Goal: Task Accomplishment & Management: Use online tool/utility

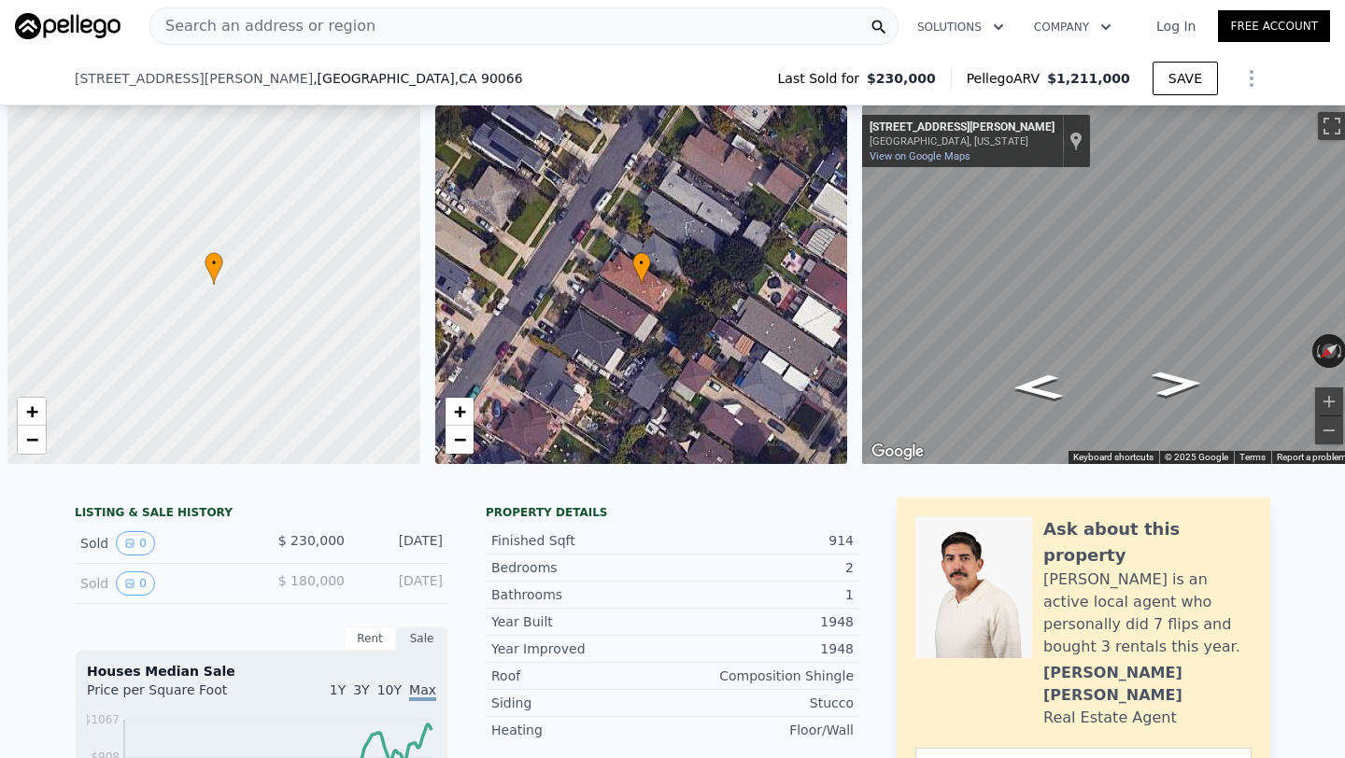
scroll to position [0, 7]
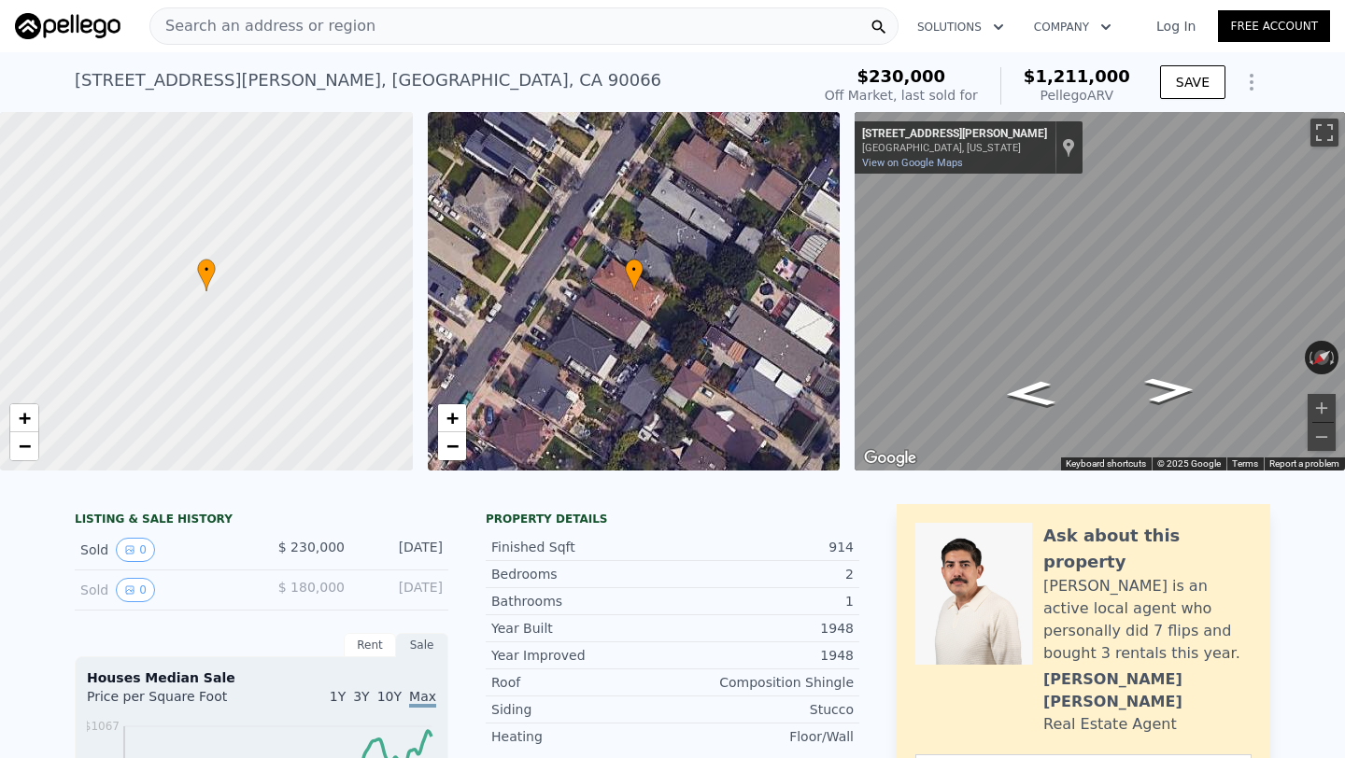
click at [304, 20] on span "Search an address or region" at bounding box center [262, 26] width 225 height 22
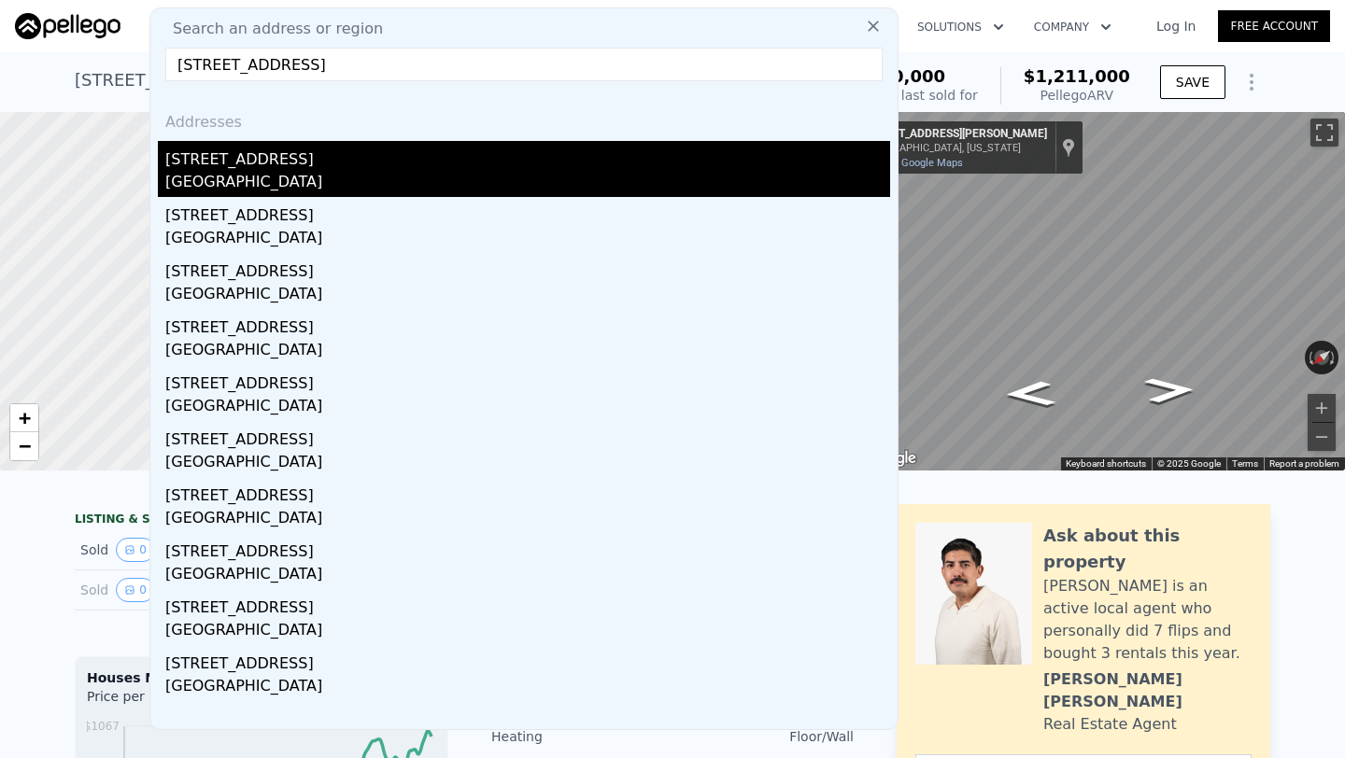
type input "[STREET_ADDRESS]"
click at [353, 171] on div "[GEOGRAPHIC_DATA]" at bounding box center [527, 184] width 725 height 26
type input "5"
type input "3"
type input "1080"
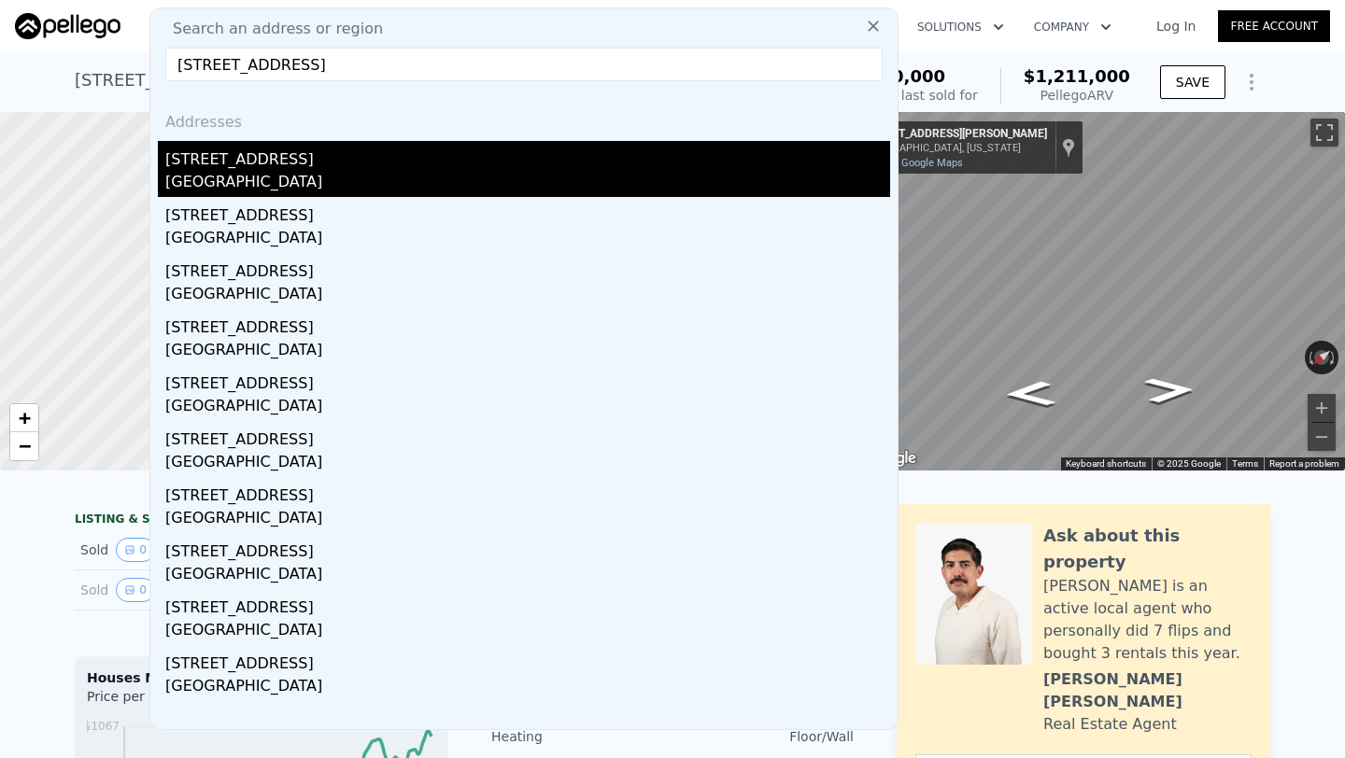
type input "1581"
type input "13504"
type input "31799"
type input "$ 736,000"
type input "6"
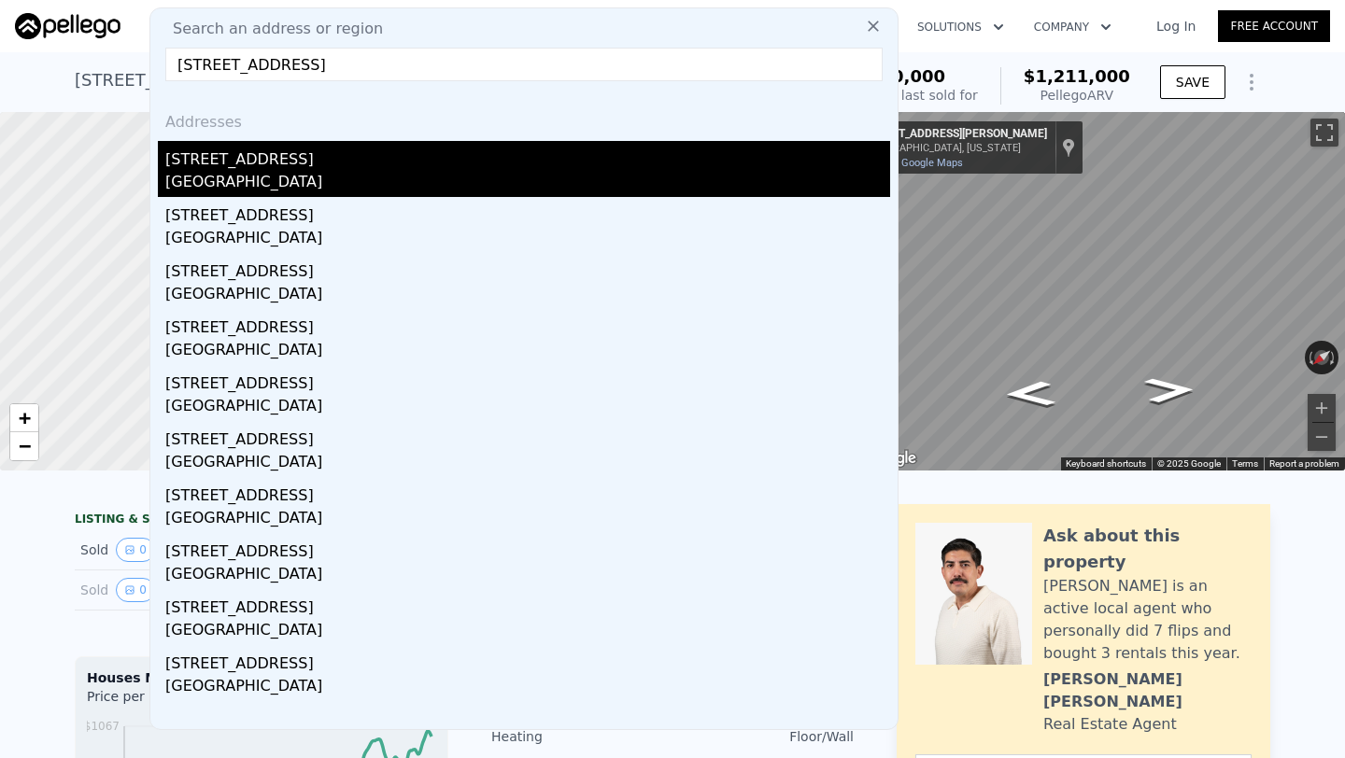
type input "$ 29,998"
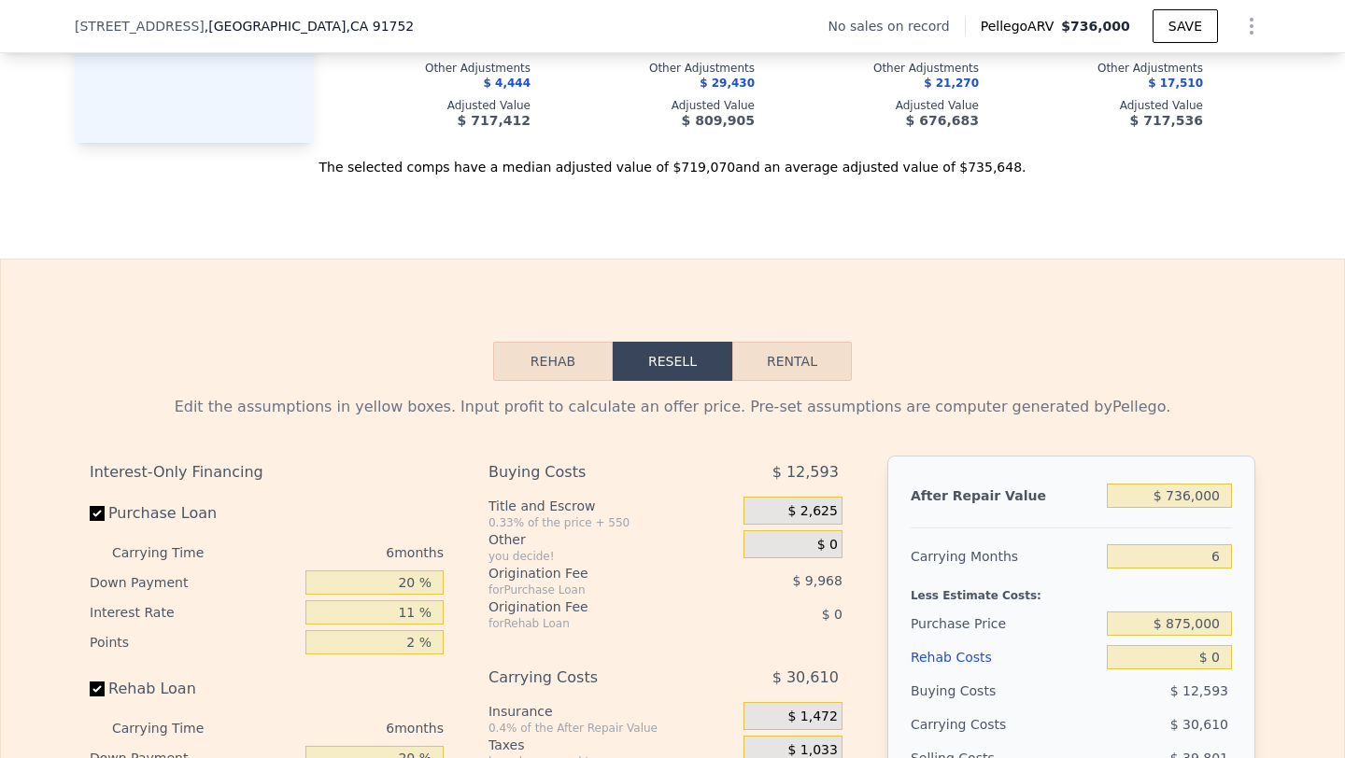
scroll to position [2341, 0]
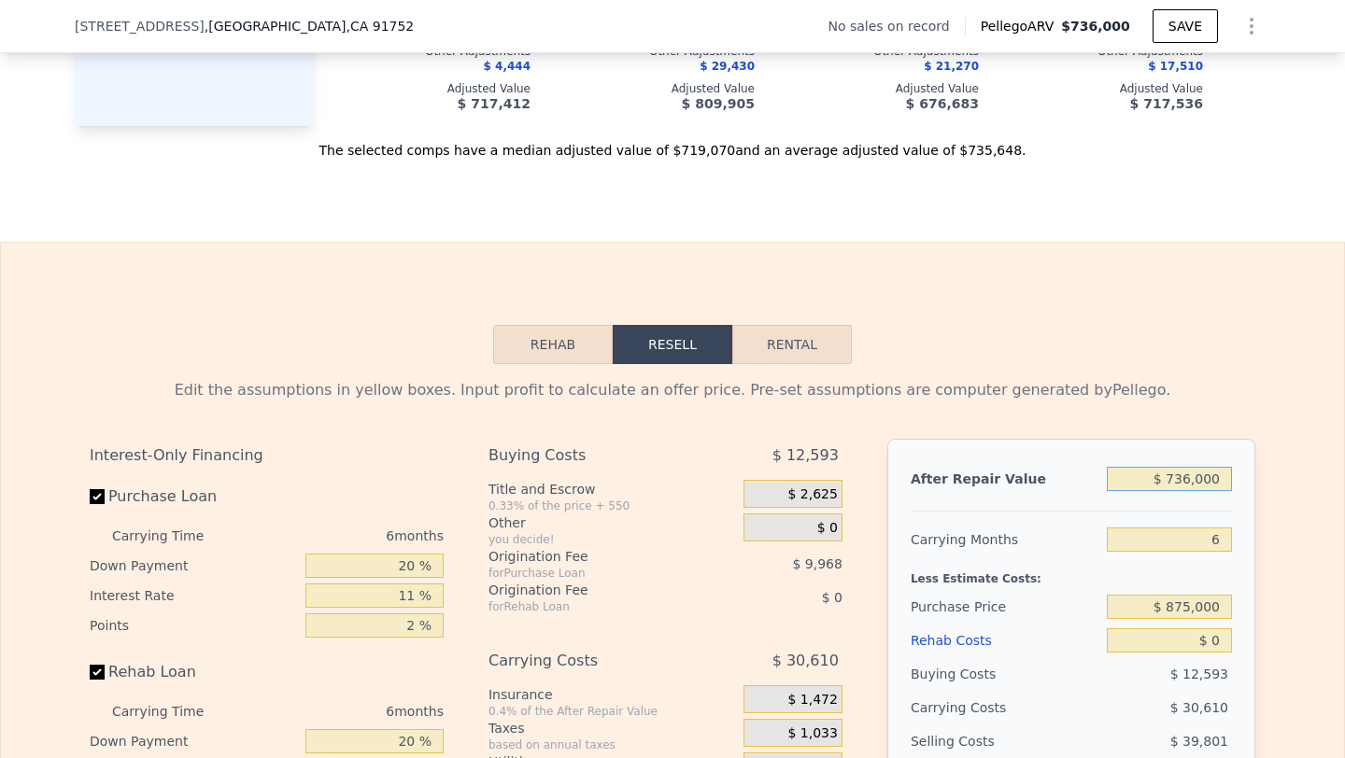
click at [1198, 477] on input "$ 736,000" at bounding box center [1169, 479] width 125 height 24
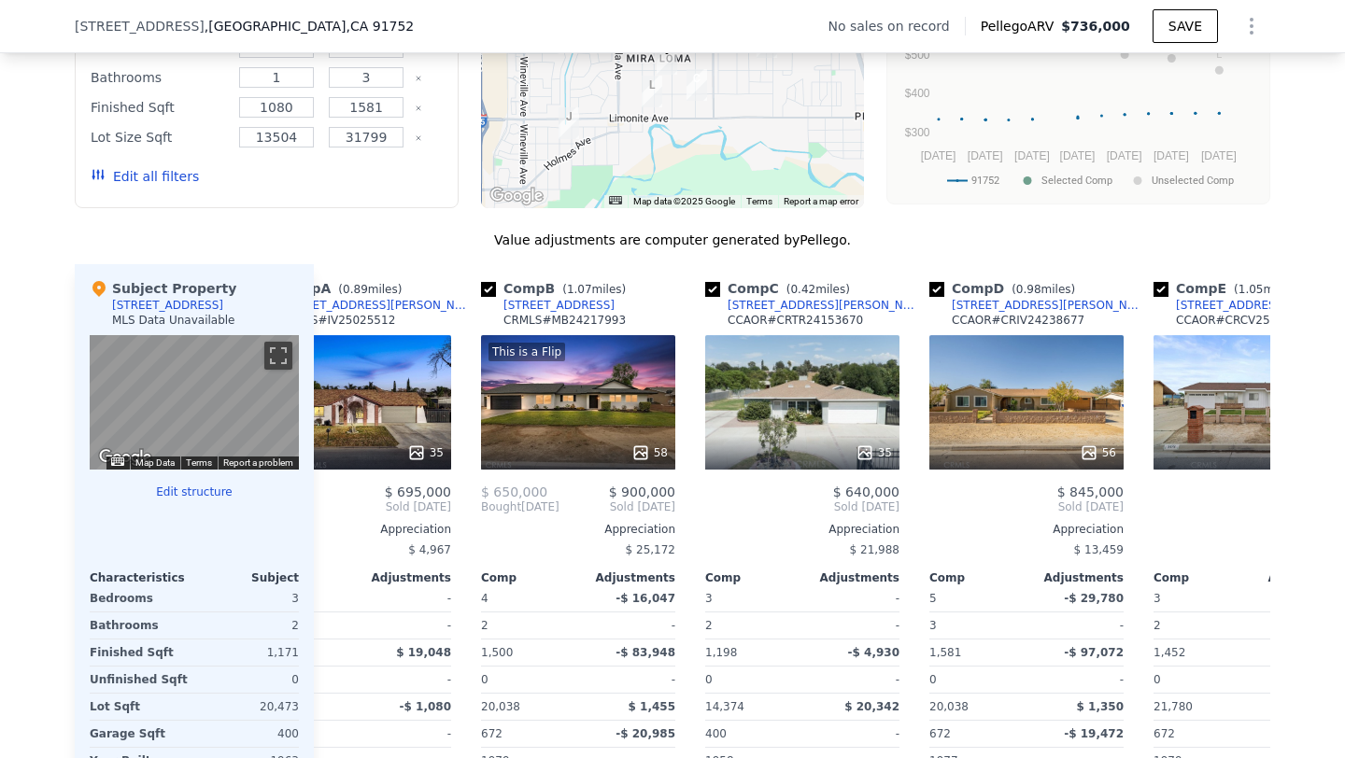
scroll to position [0, 42]
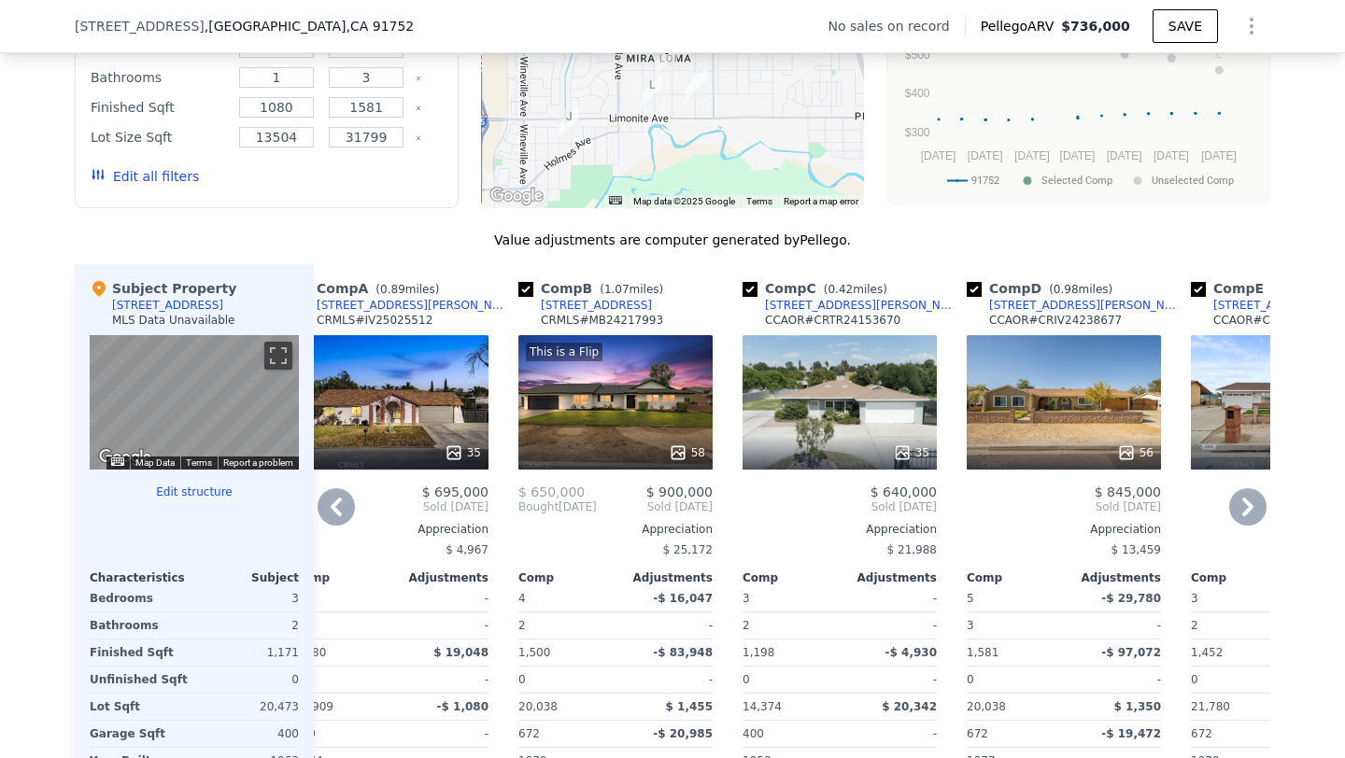
click at [840, 421] on div "35" at bounding box center [840, 402] width 194 height 134
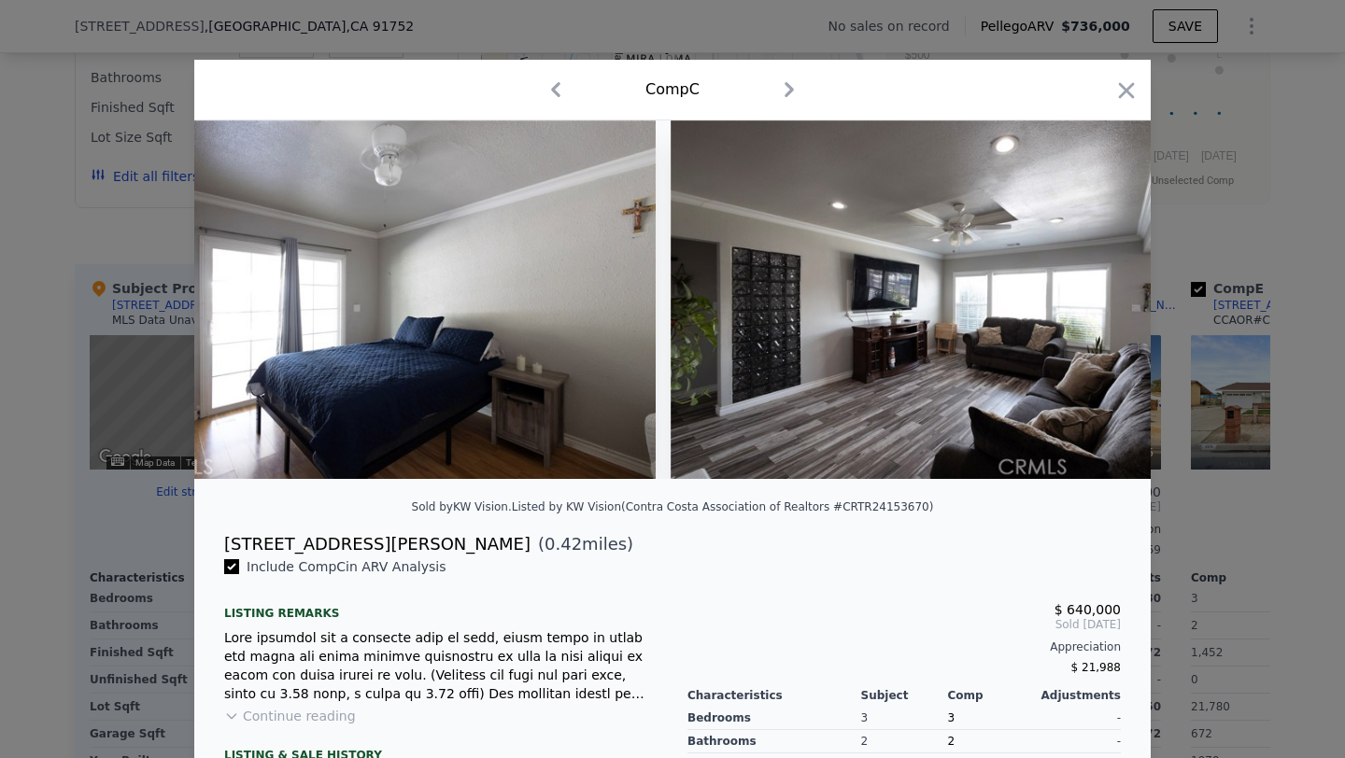
scroll to position [0, 10061]
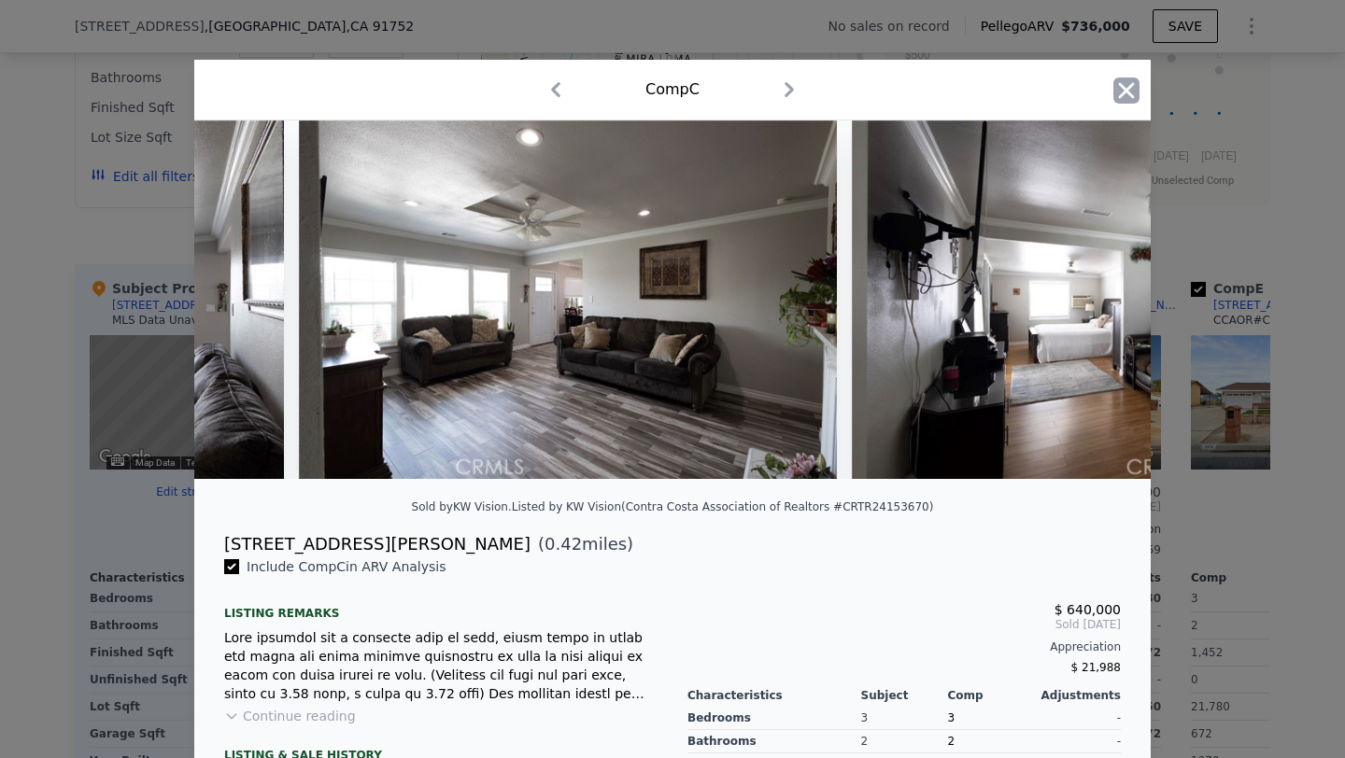
click at [1130, 92] on icon "button" at bounding box center [1126, 91] width 26 height 26
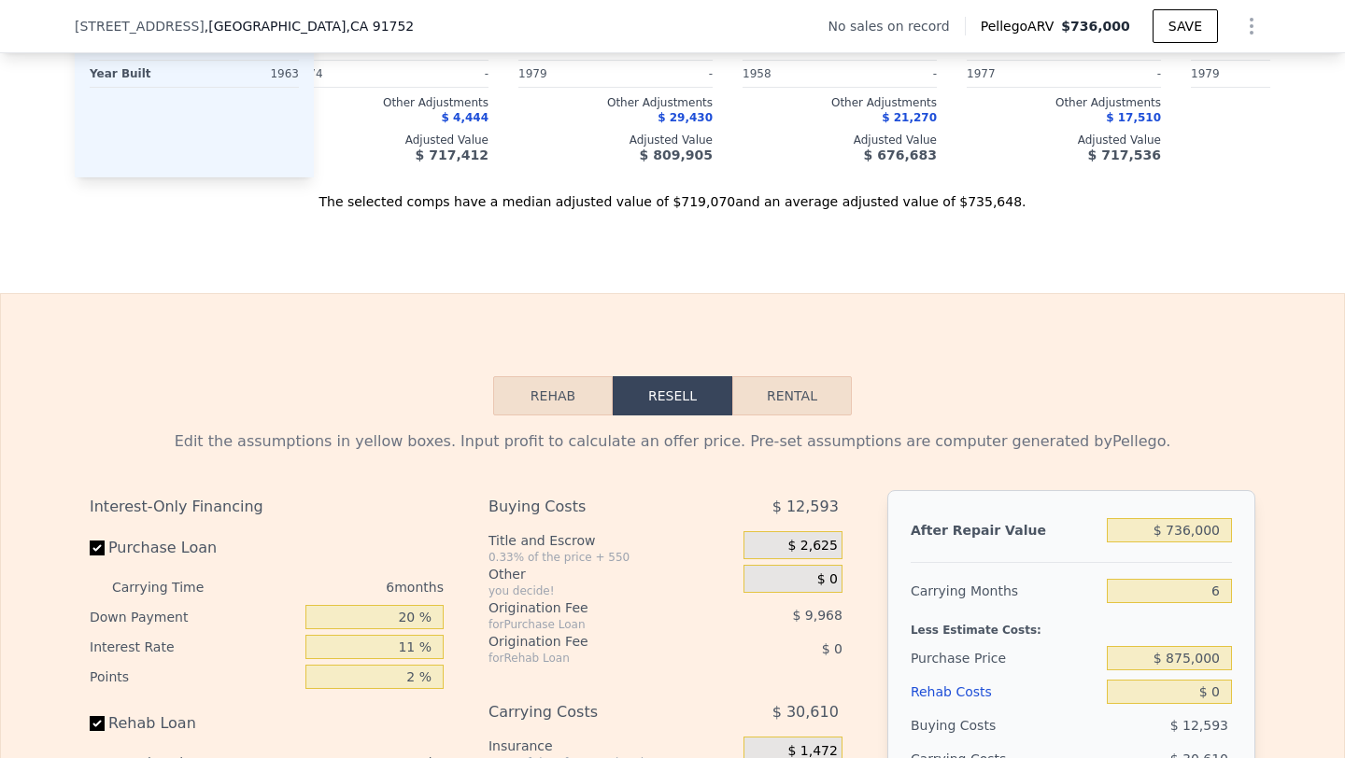
scroll to position [2431, 0]
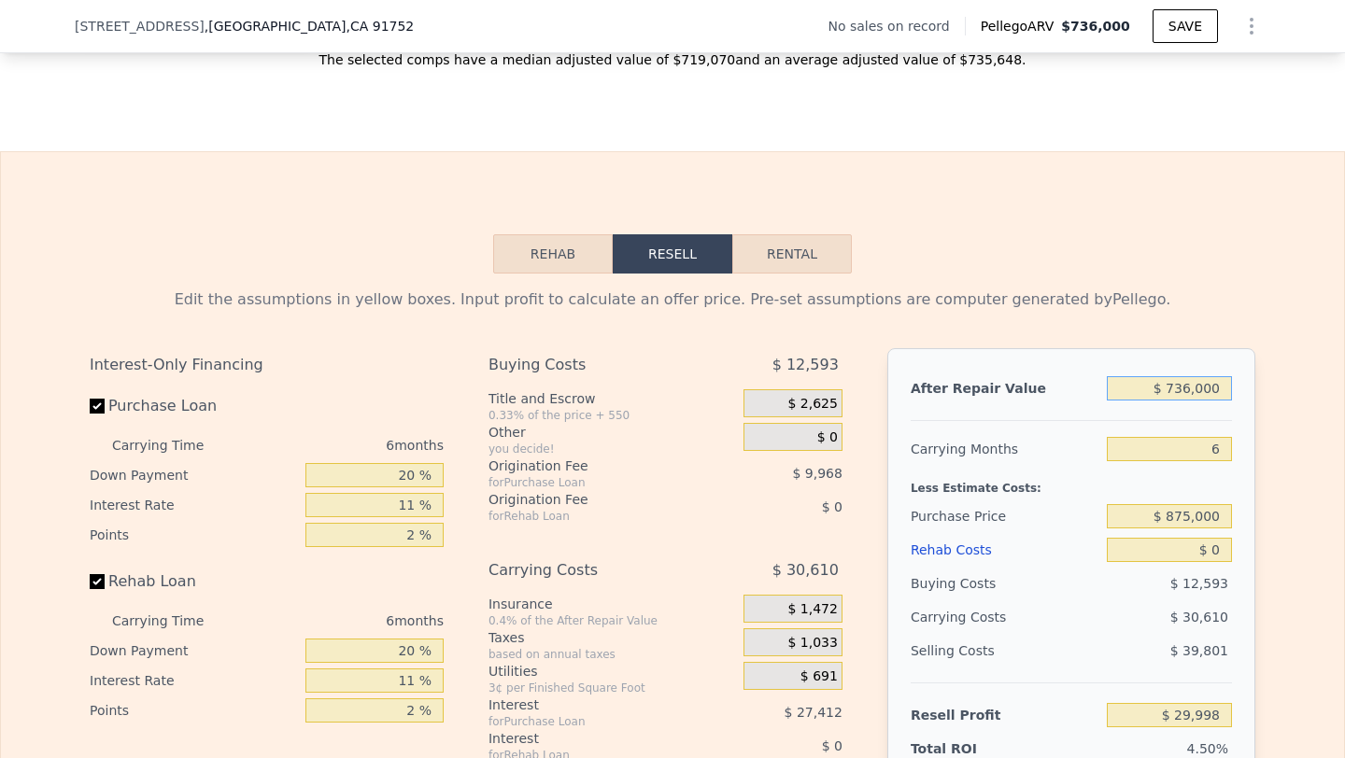
click at [1178, 384] on input "$ 736,000" at bounding box center [1169, 388] width 125 height 24
type input "$ 675"
type input "-$ 664,641"
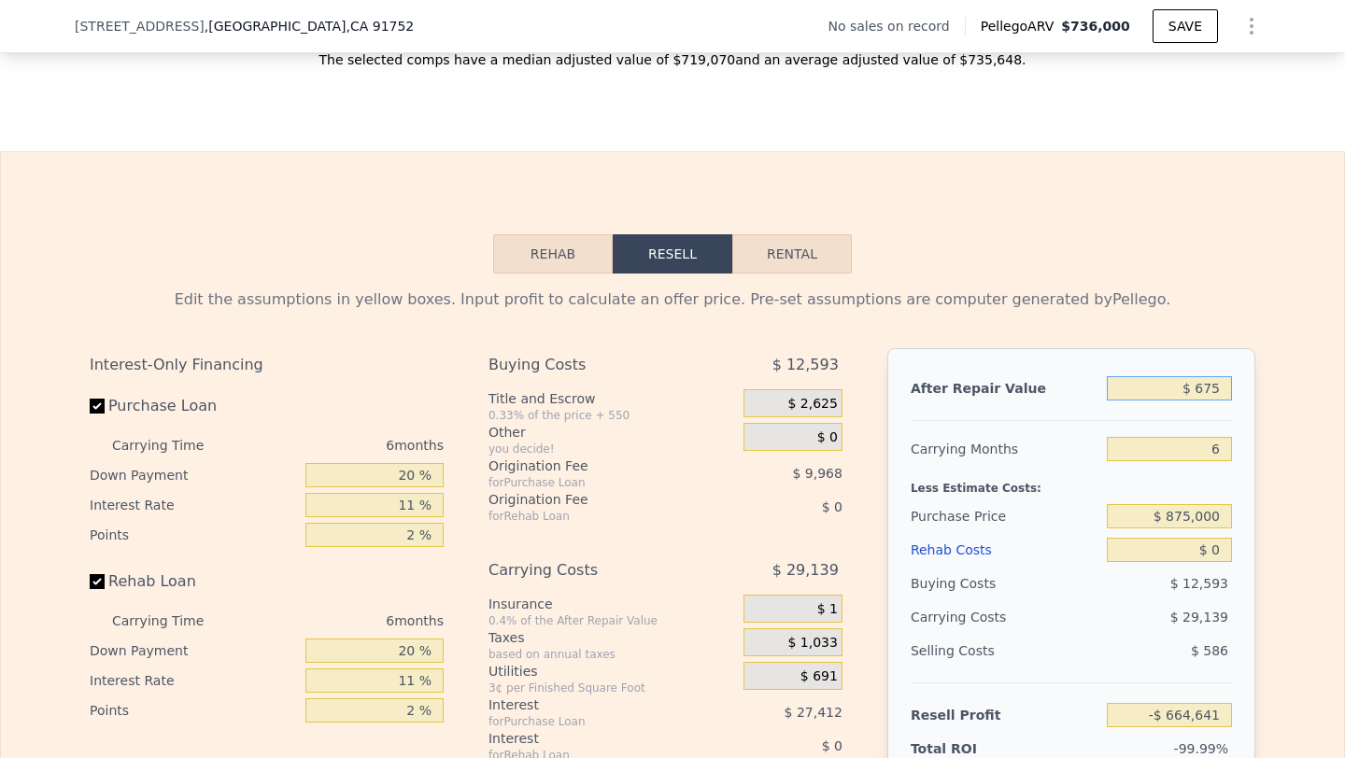
type input "$ 6,750"
type input "-$ 658,903"
type input "$ 67,500"
type input "-$ 601,515"
type input "$ 675,000"
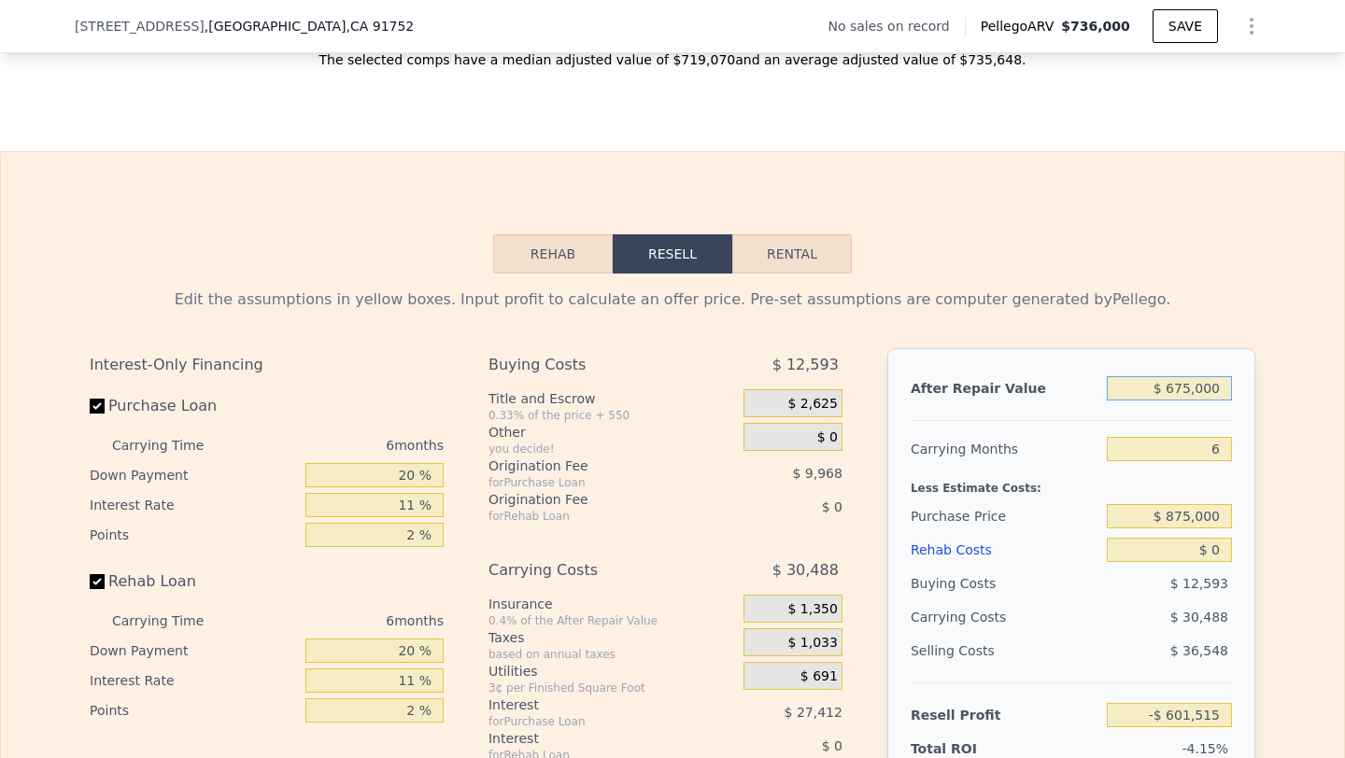
type input "-$ 27,627"
type input "$ 675,000"
click at [1188, 512] on input "$ 875,000" at bounding box center [1169, 516] width 125 height 24
type input "-$ 295,588"
click at [1178, 516] on input "$ 875,000" at bounding box center [1169, 516] width 125 height 24
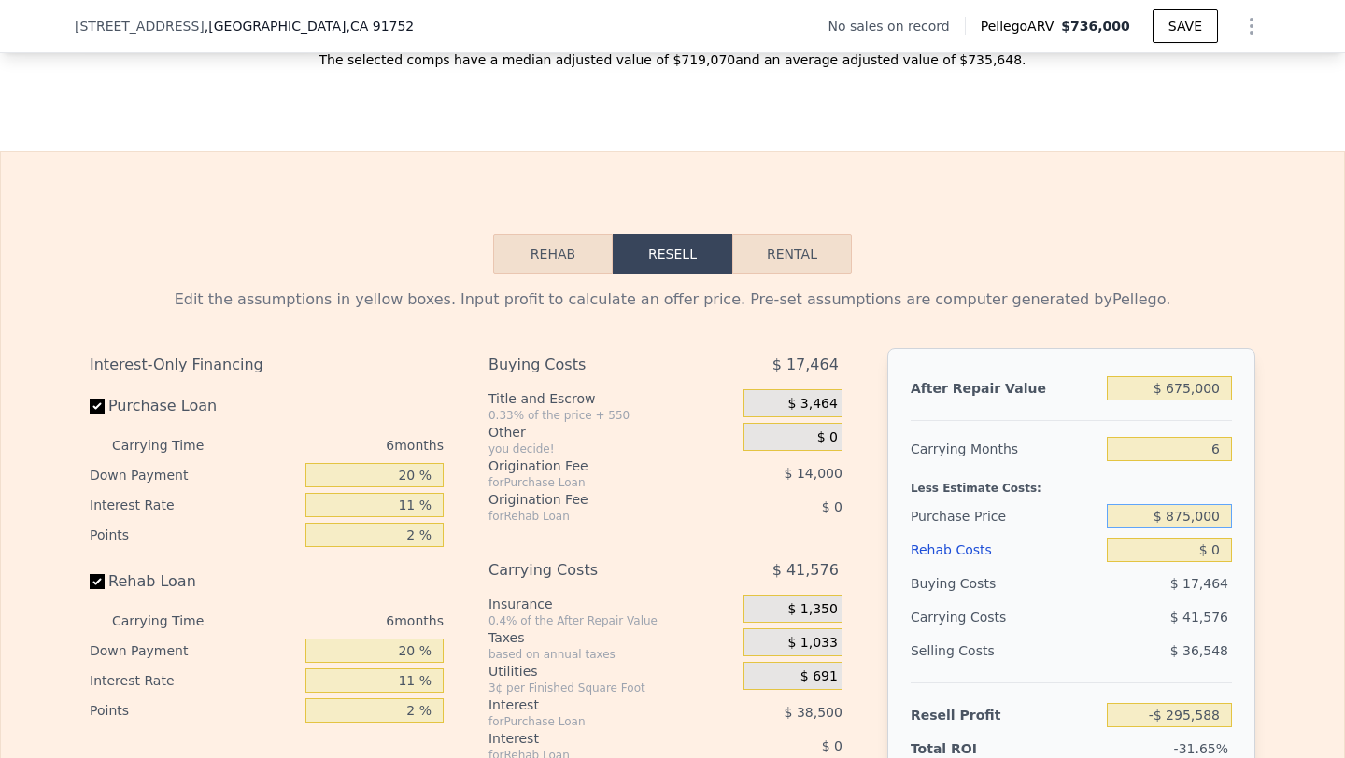
click at [1178, 516] on input "$ 875,000" at bounding box center [1169, 516] width 125 height 24
type input "$ 736,000"
type input "$ 29,998"
type input "$ 450,000"
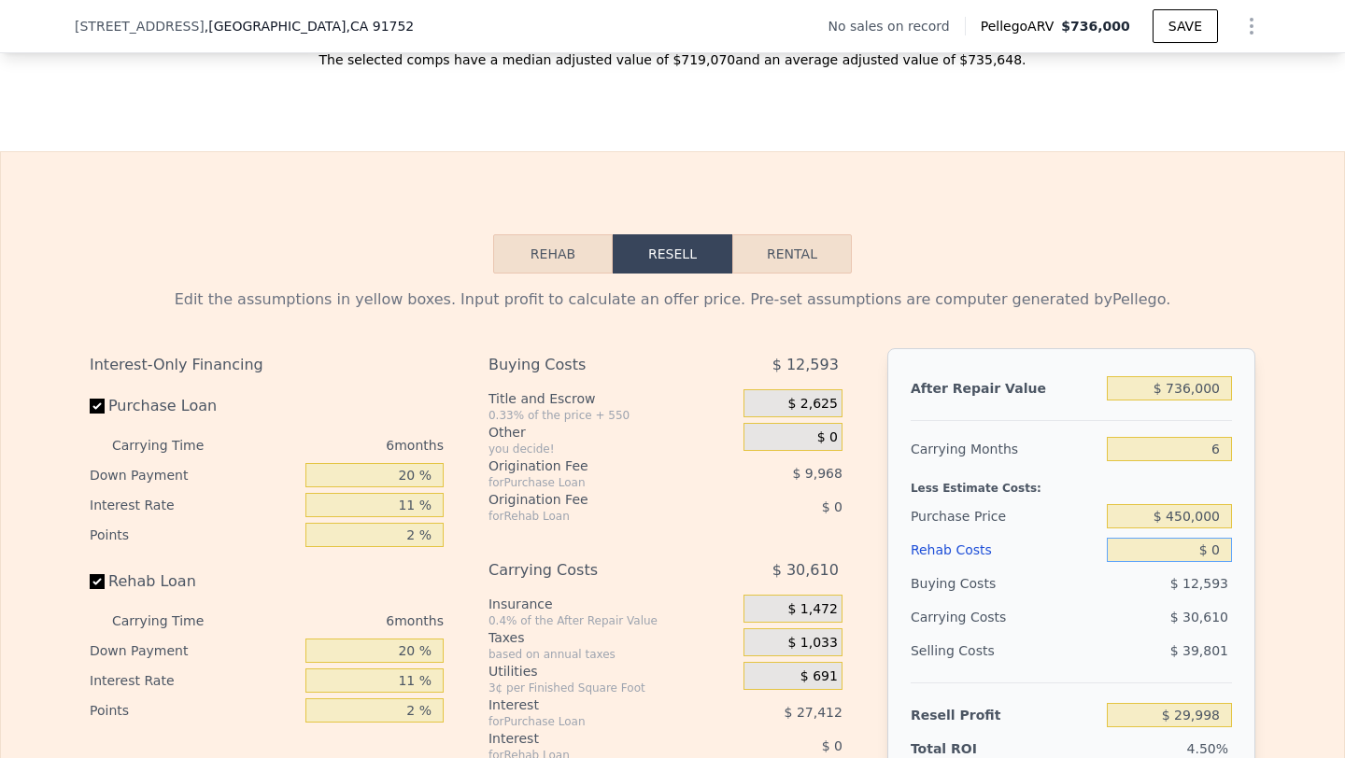
click at [1192, 552] on input "$ 0" at bounding box center [1169, 550] width 125 height 24
type input "$ 213,954"
click at [1192, 552] on input "$ 0" at bounding box center [1169, 550] width 125 height 24
type input "$ 10"
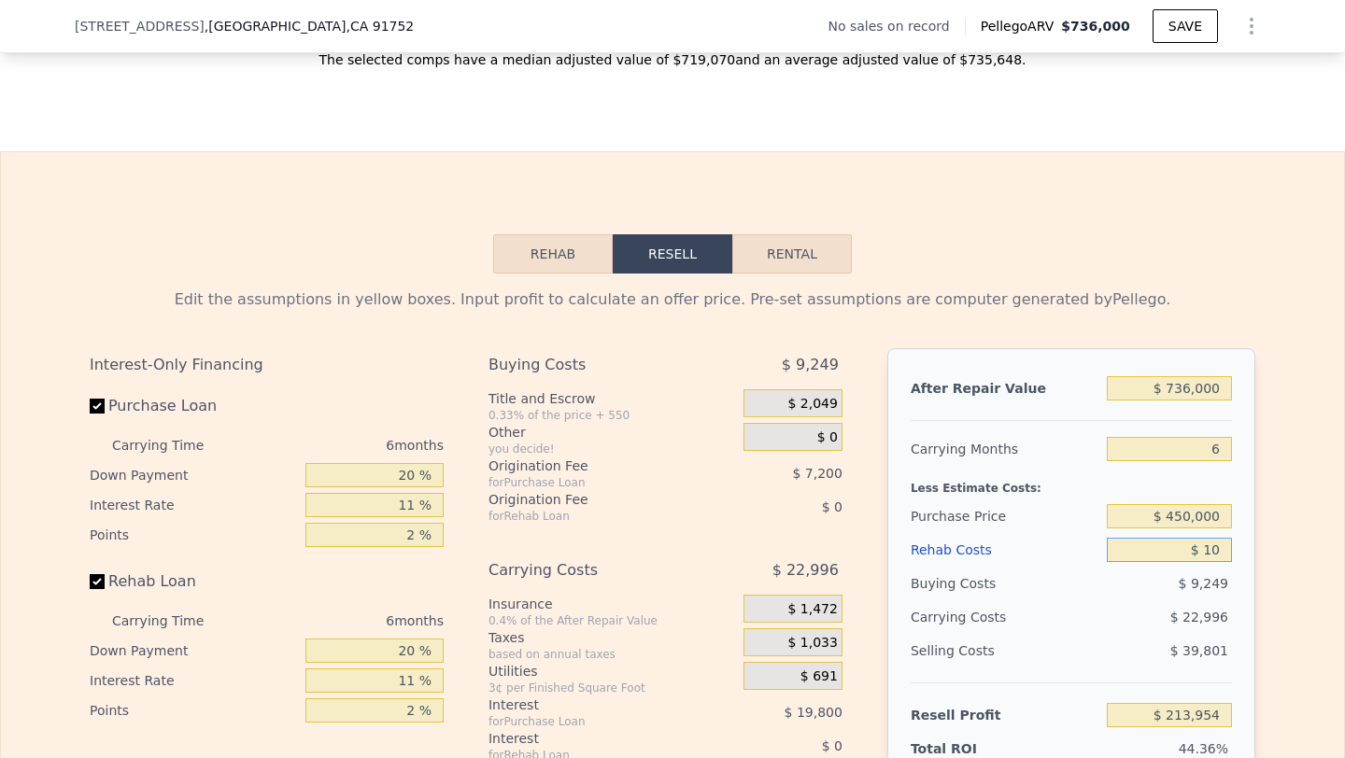
type input "$ 213,944"
type input "$ 1,000"
type input "$ 212,896"
type input "$ 10,000"
type input "$ 203,356"
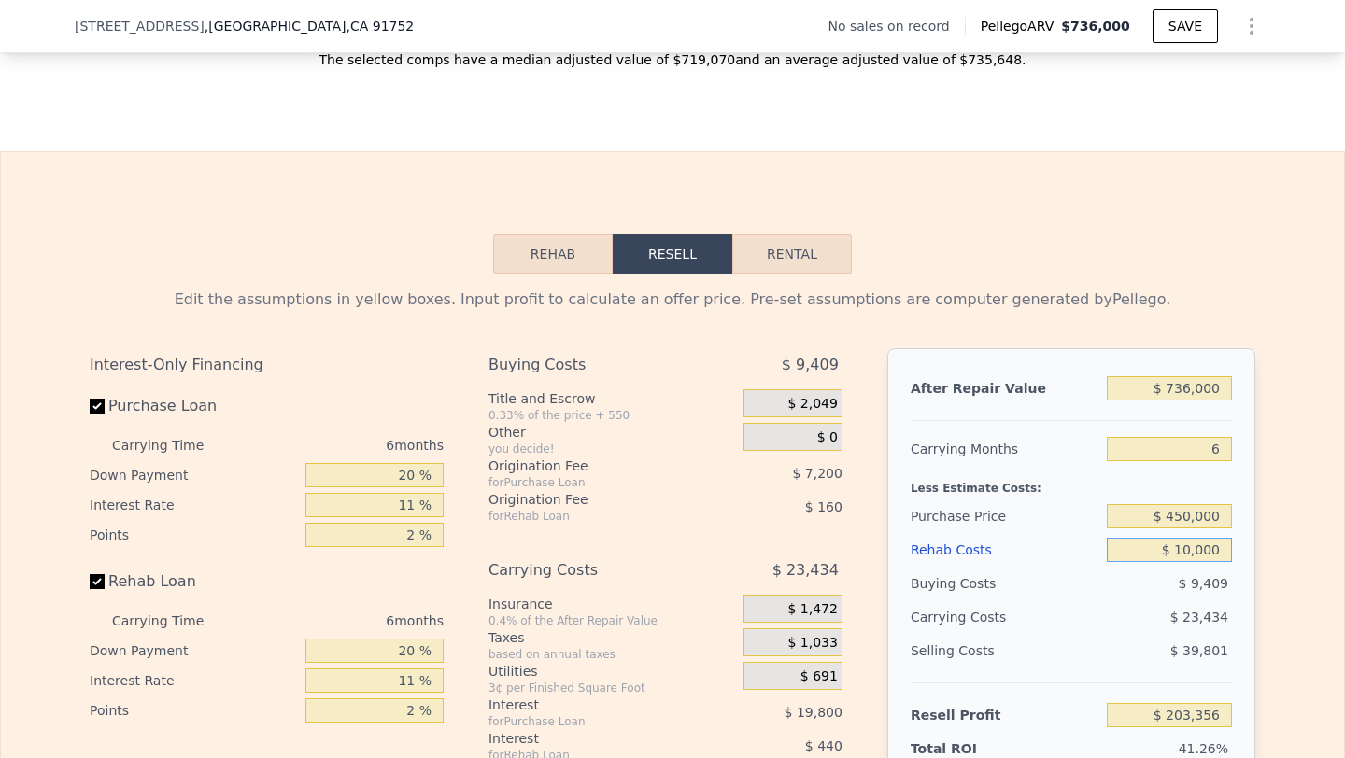
type input "$ 100,000"
type input "$ 107,956"
type input "$ 100,000"
click at [1177, 382] on input "$ 736,000" at bounding box center [1169, 388] width 125 height 24
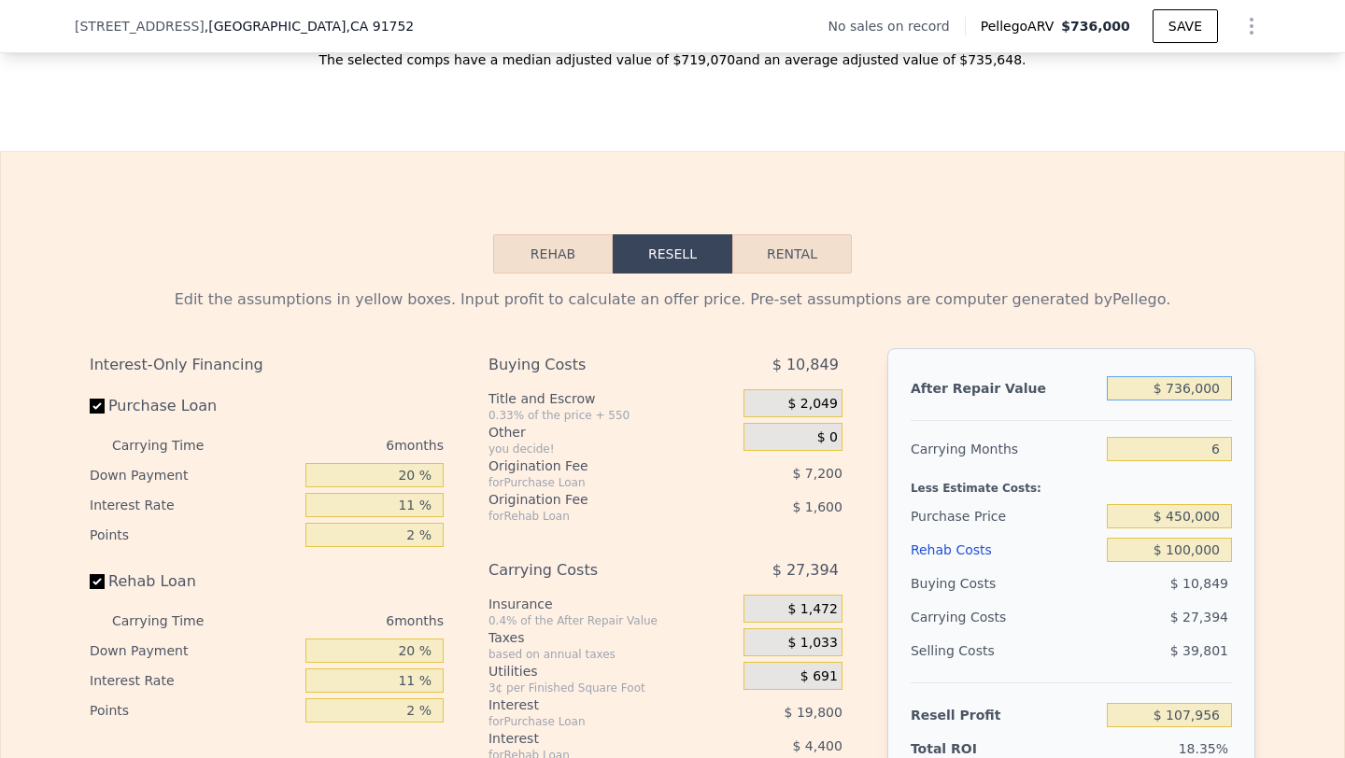
click at [1177, 382] on input "$ 736,000" at bounding box center [1169, 388] width 125 height 24
type input "$ 67"
type input "-$ 587,258"
type input "$ 675"
type input "-$ 586,683"
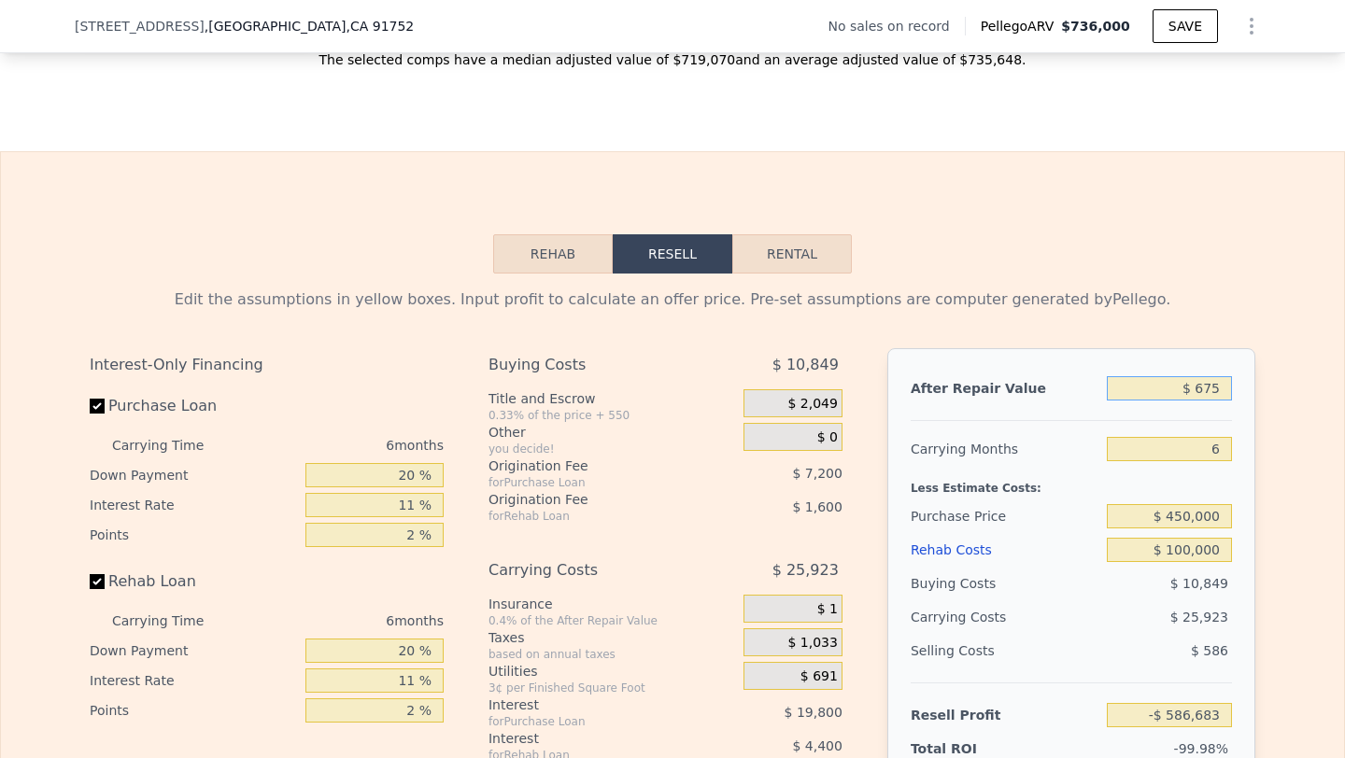
type input "$ 6,750"
type input "-$ 580,945"
type input "$ 67,500"
type input "-$ 523,557"
type input "$ 675,000"
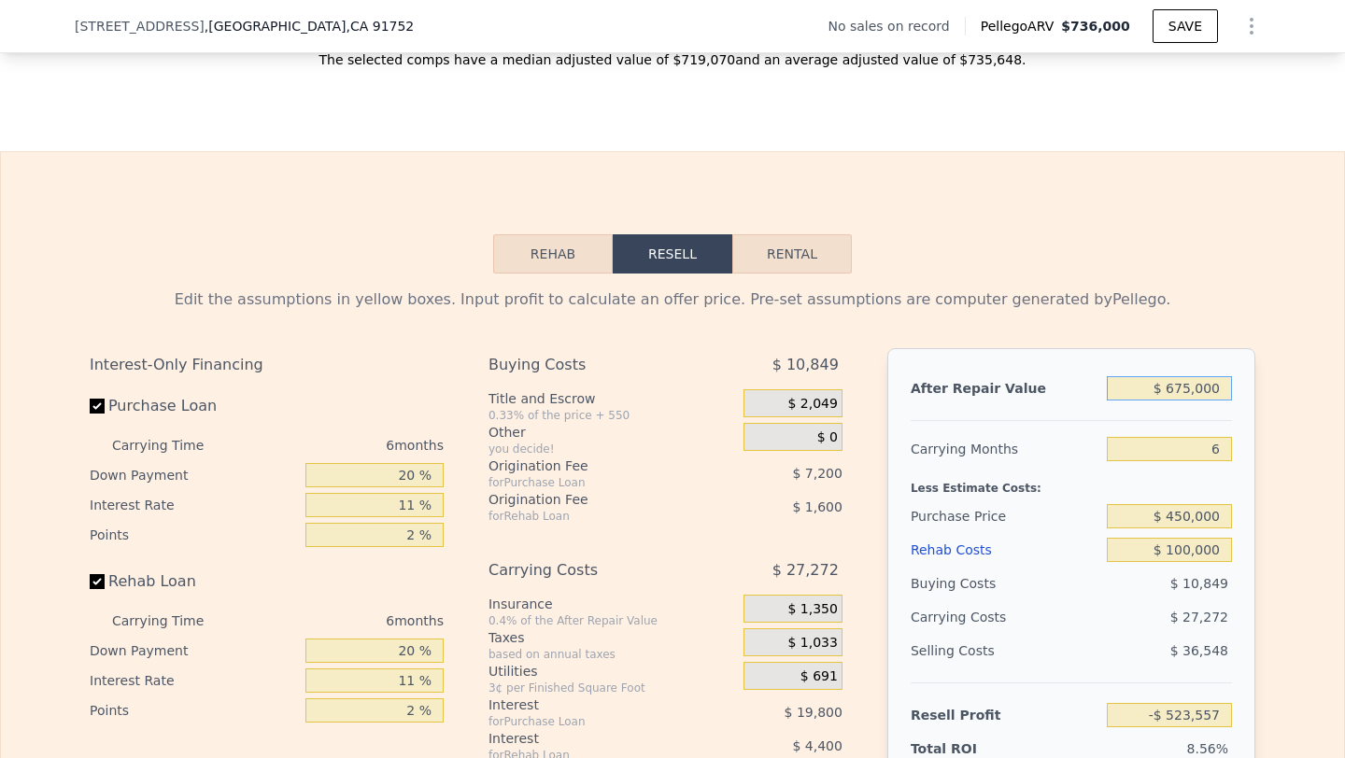
type input "$ 50,331"
type input "$ 675,000"
click at [1110, 574] on div "$ 10,849" at bounding box center [1170, 584] width 126 height 34
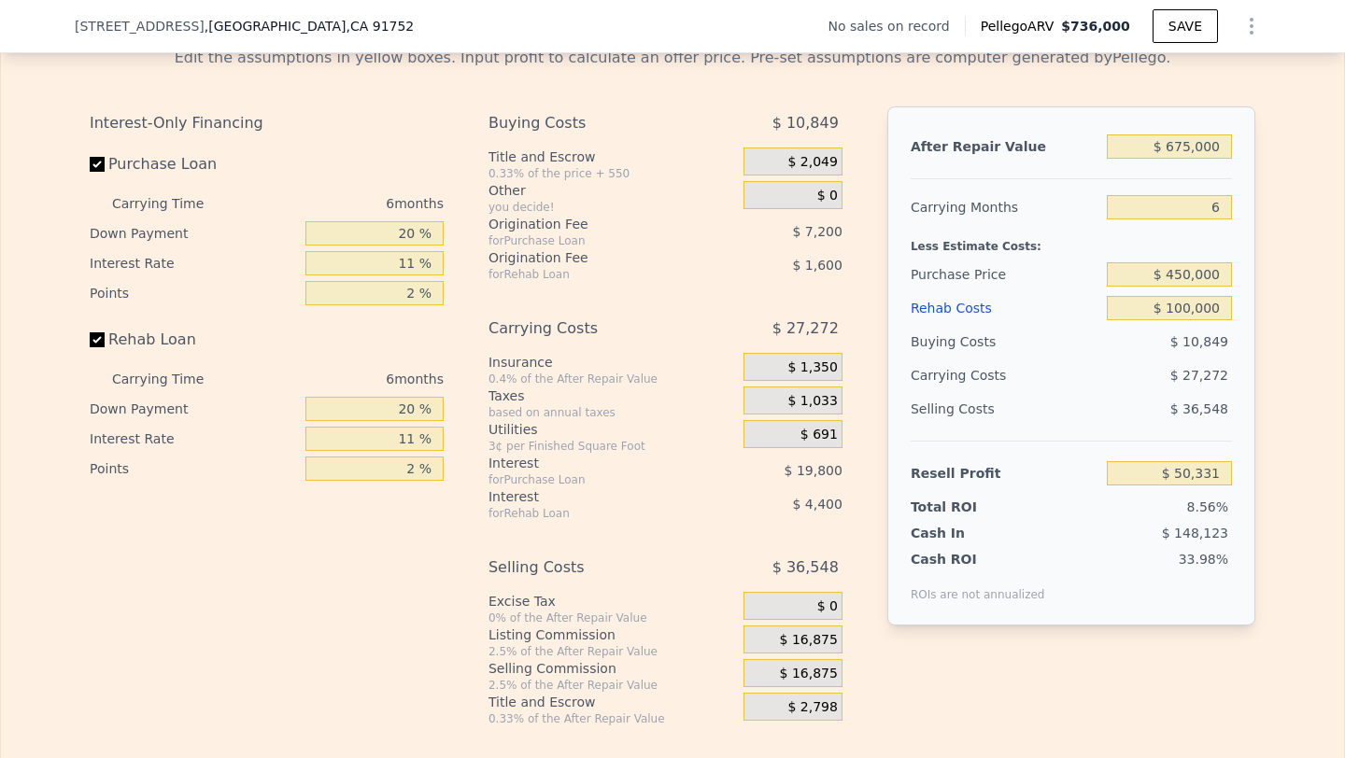
scroll to position [2740, 0]
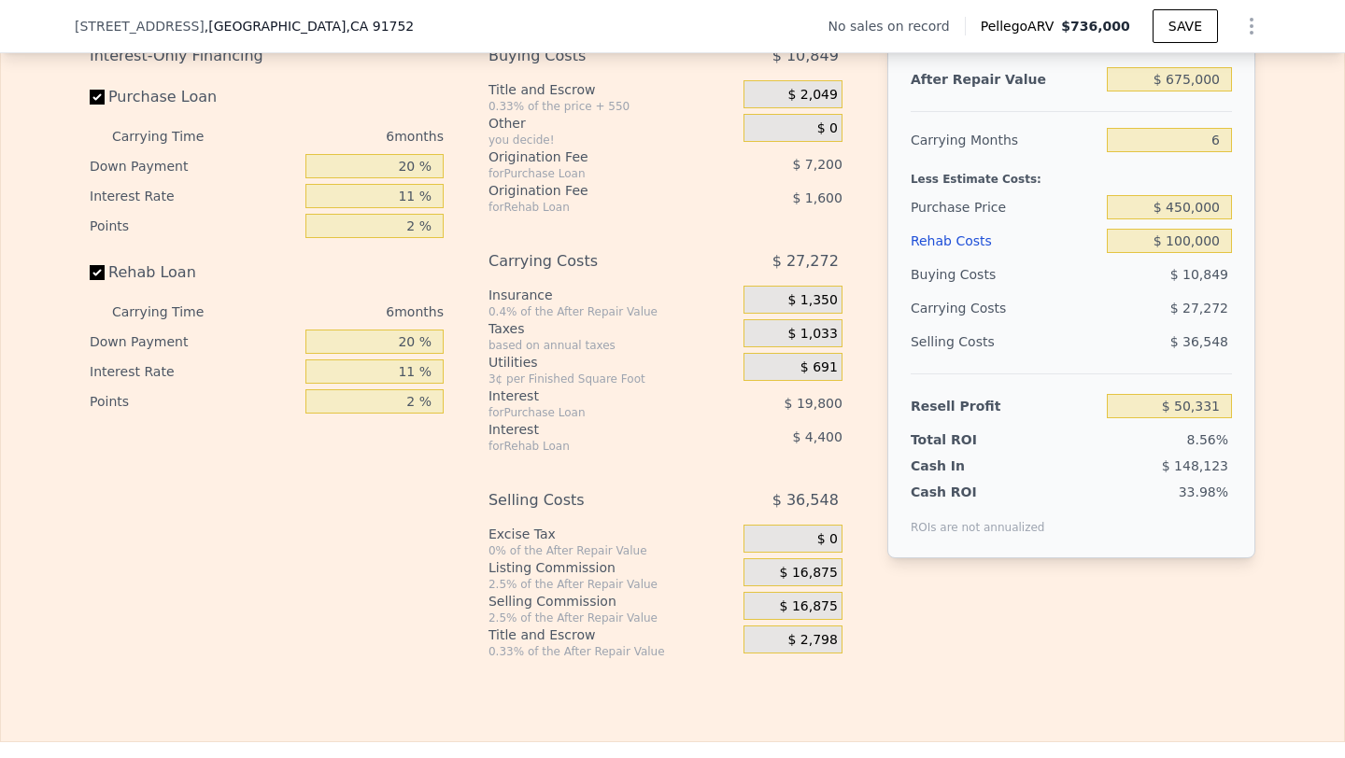
click at [791, 603] on span "$ 16,875" at bounding box center [809, 607] width 58 height 17
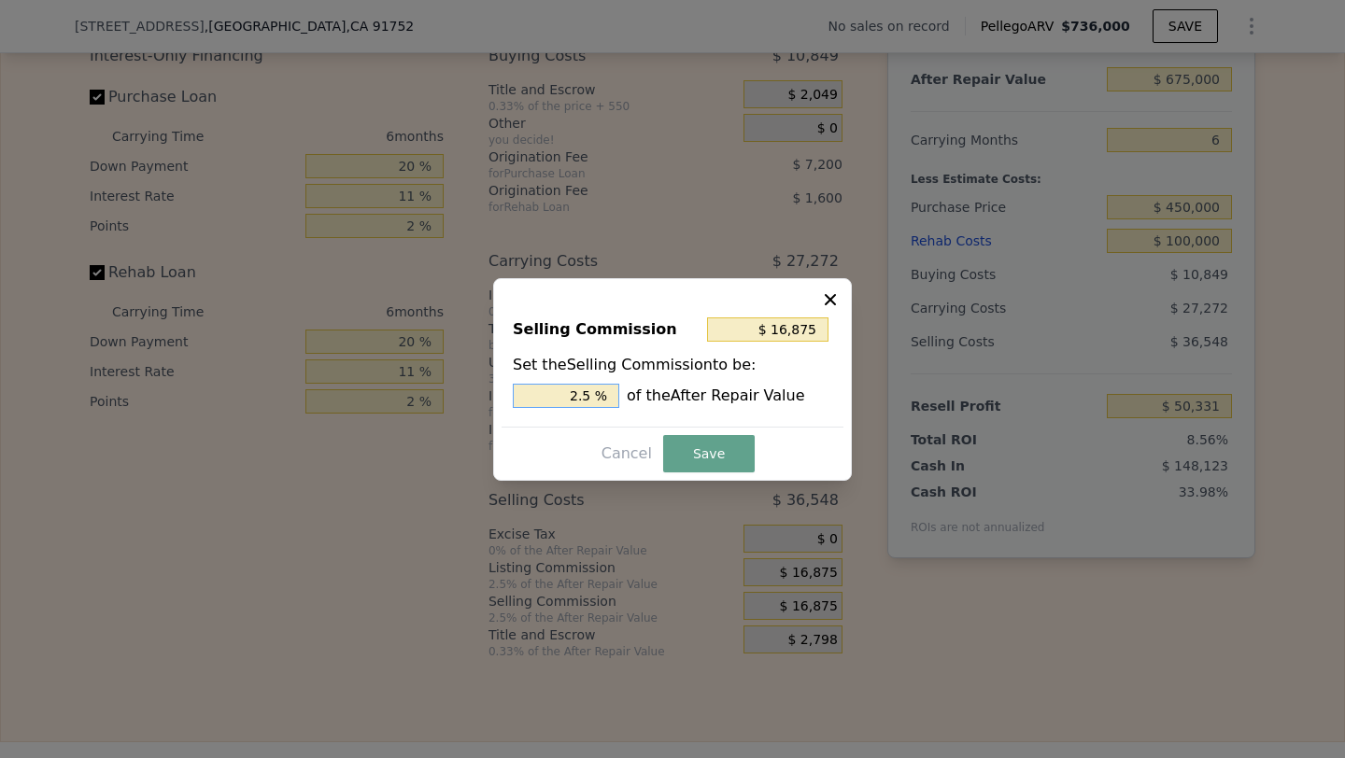
click at [565, 395] on input "2.5 %" at bounding box center [566, 396] width 106 height 24
type input "$ 0"
type input "0 %"
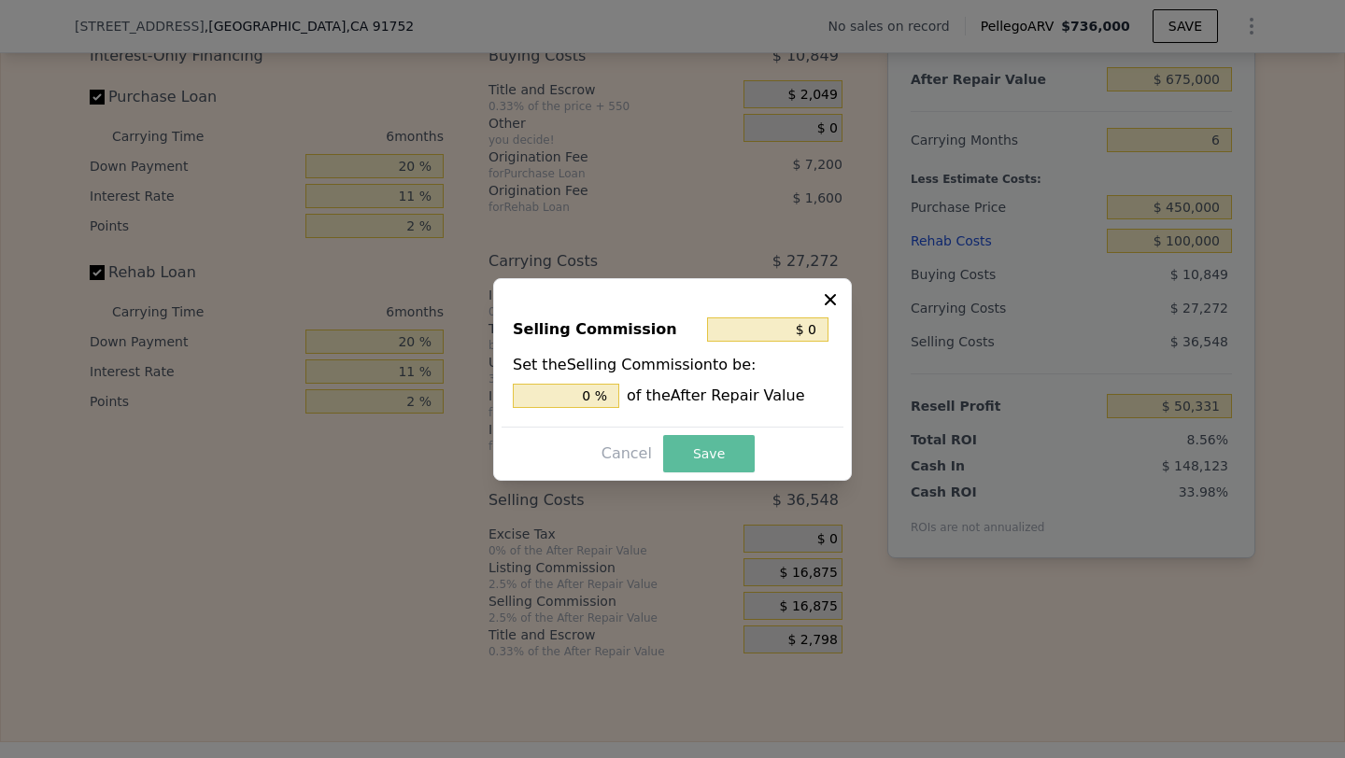
click at [713, 446] on button "Save" at bounding box center [709, 453] width 92 height 37
type input "$ 67,206"
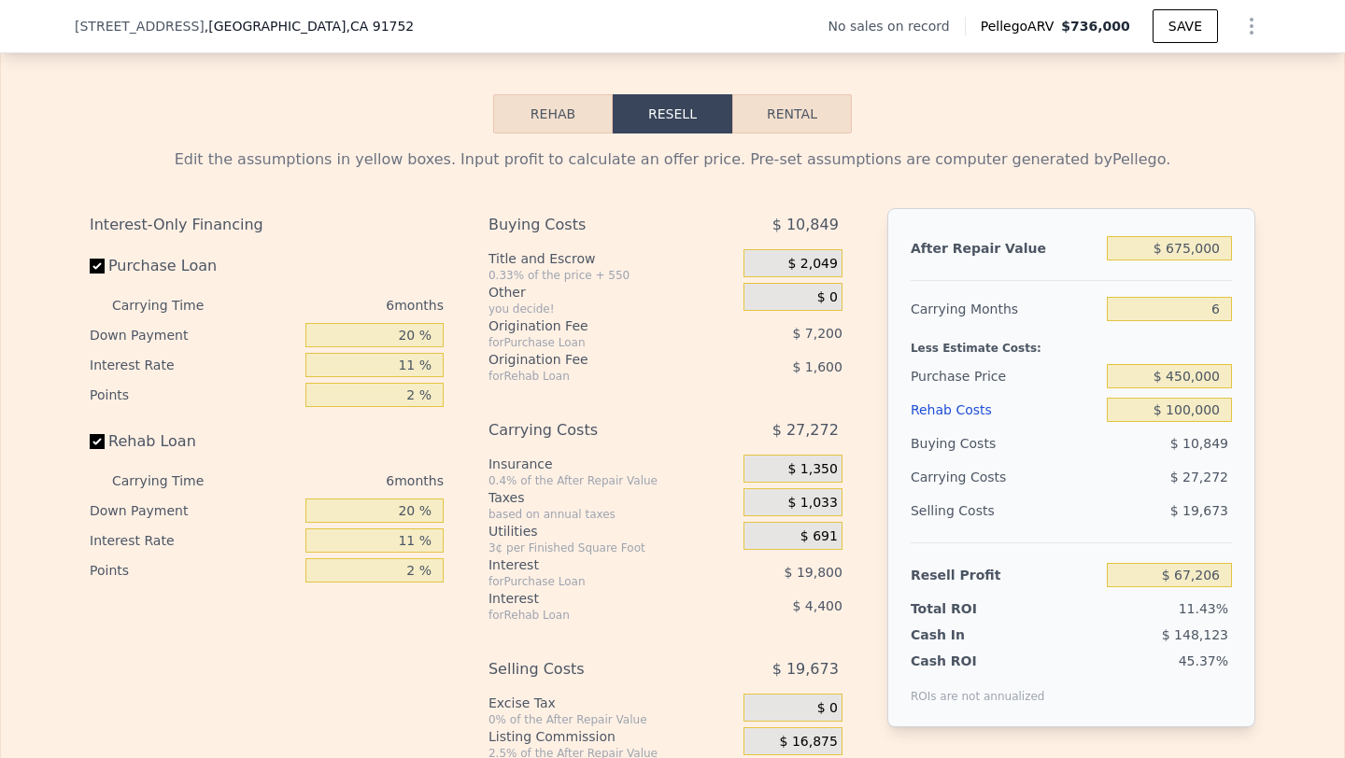
scroll to position [2570, 0]
click at [1202, 248] on input "$ 675,000" at bounding box center [1169, 249] width 125 height 24
type input "$ 6"
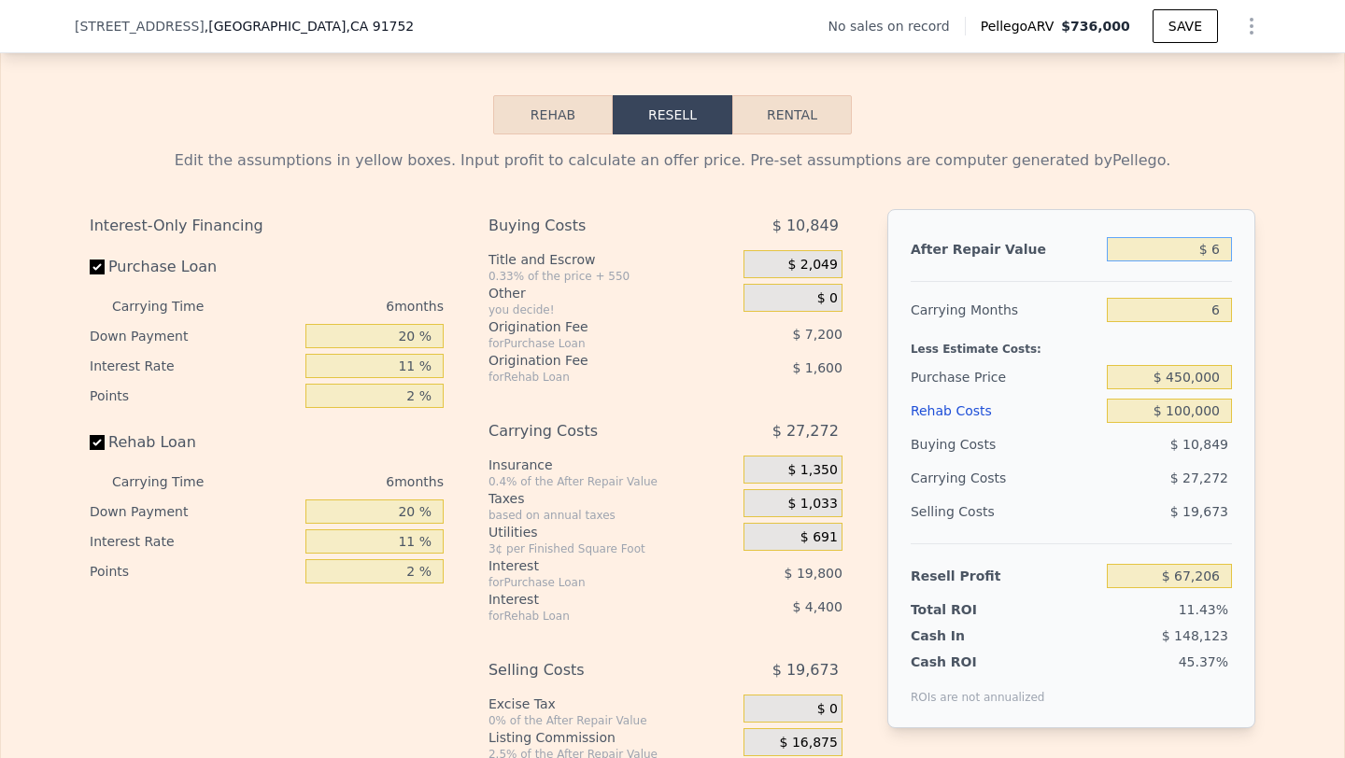
type input "-$ 587,315"
type input "$ 65"
type input "-$ 587,258"
type input "$ 655"
type input "-$ 586,685"
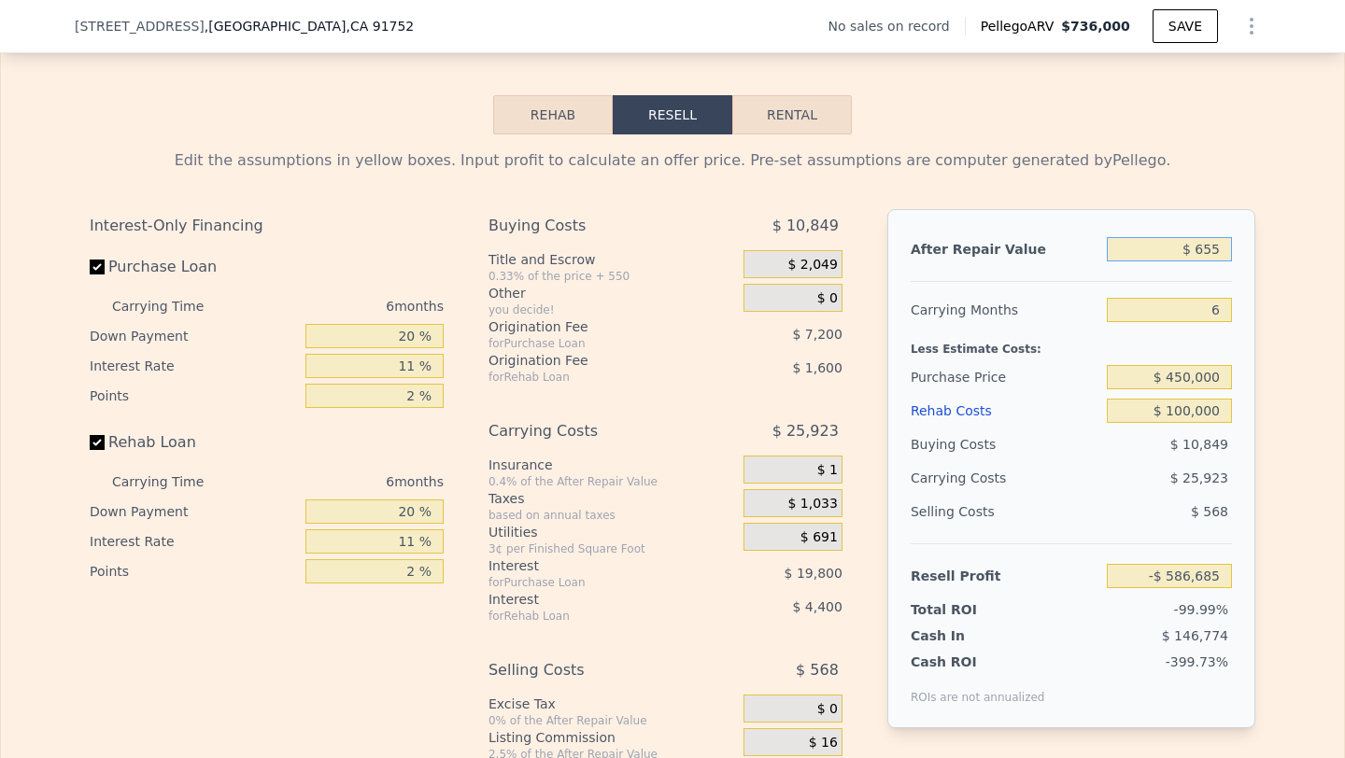
type input "$ 6,550"
type input "-$ 580,970"
type input "$ 65,500"
type input "-$ 523,808"
type input "$ 655,000"
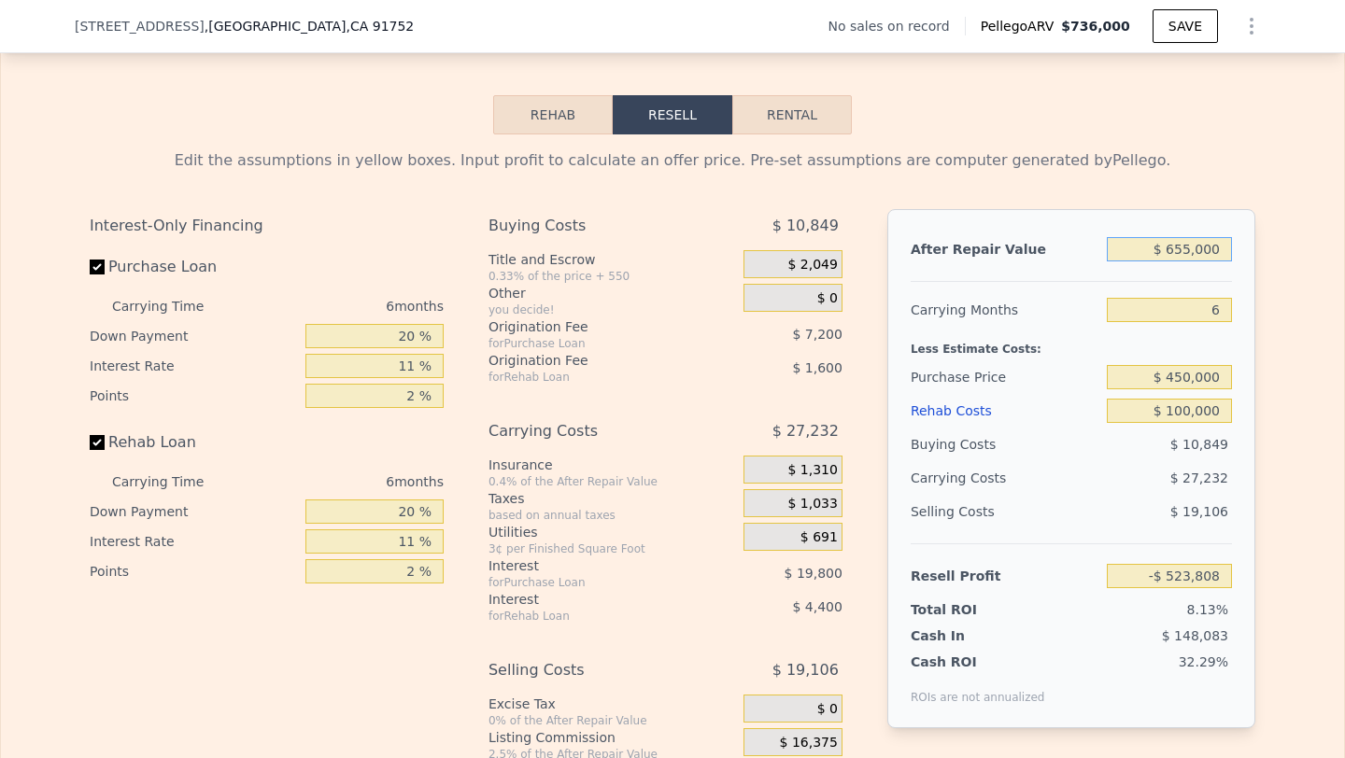
type input "$ 47,813"
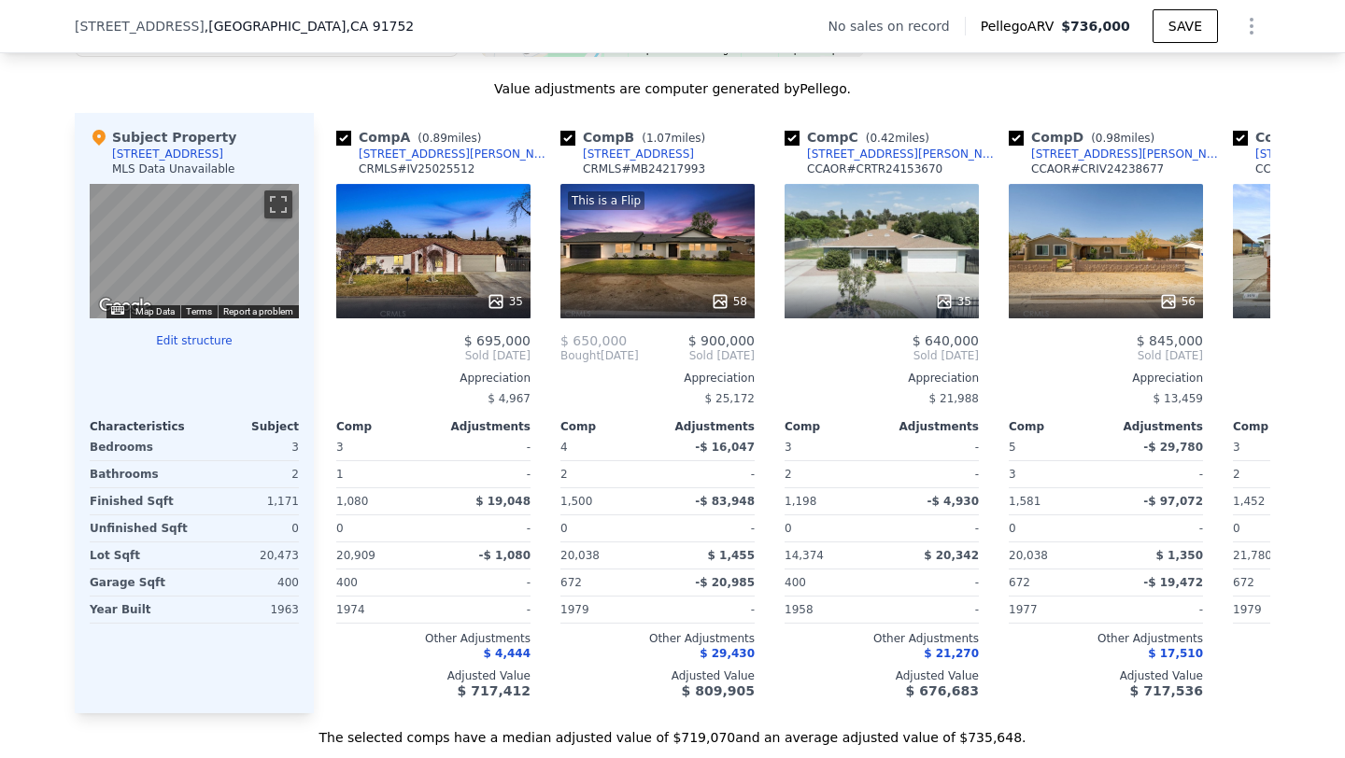
scroll to position [1748, 0]
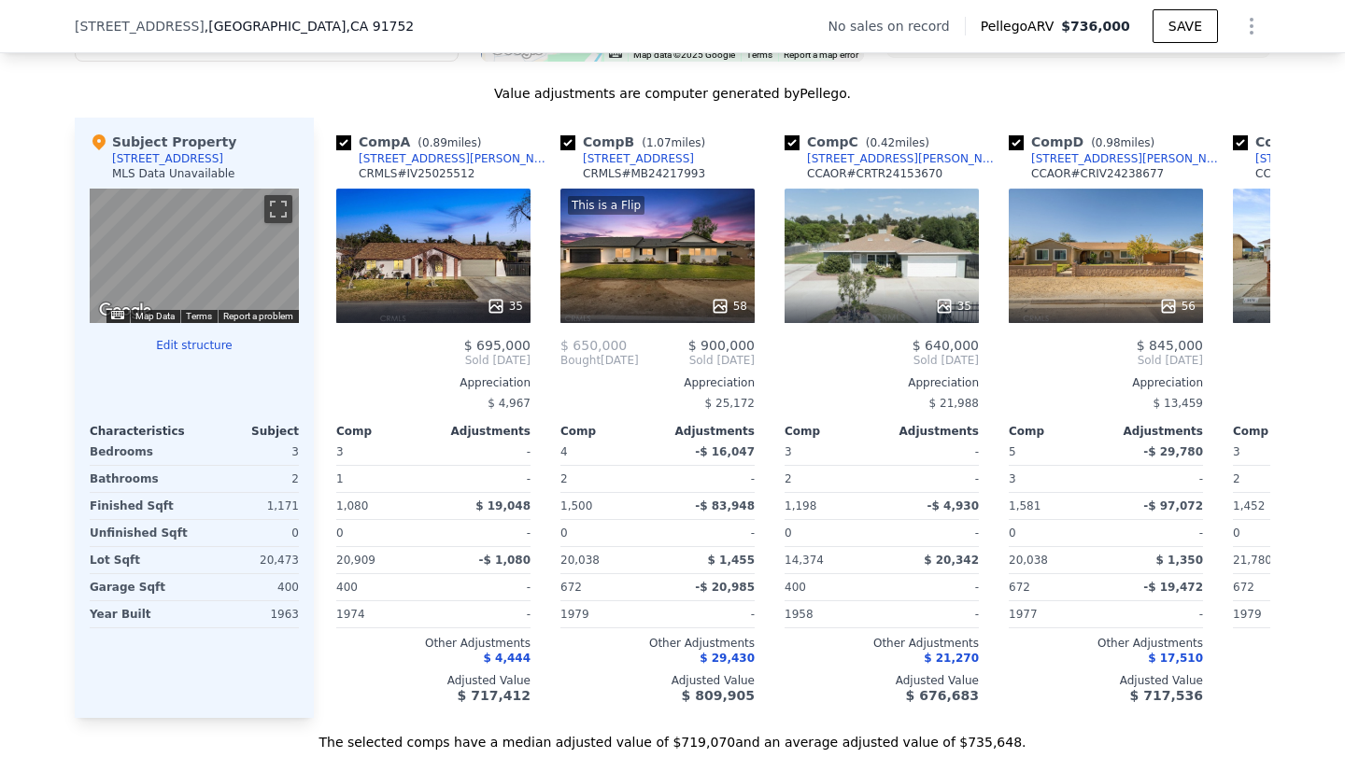
type input "$ 736,000"
type input "$ 0"
type input "$ 29,998"
